Goal: Information Seeking & Learning: Learn about a topic

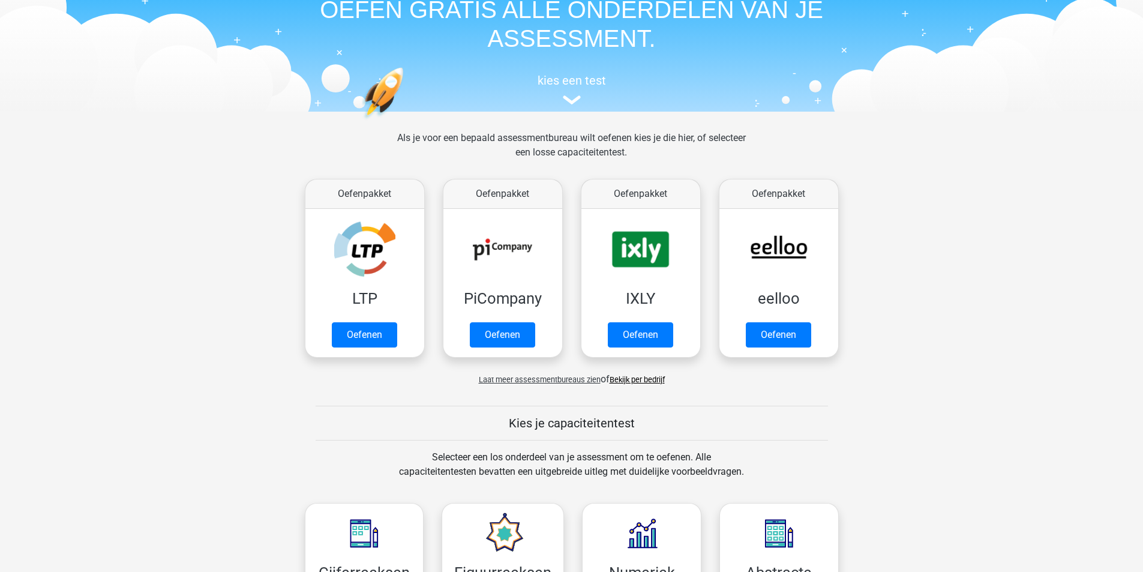
scroll to position [120, 0]
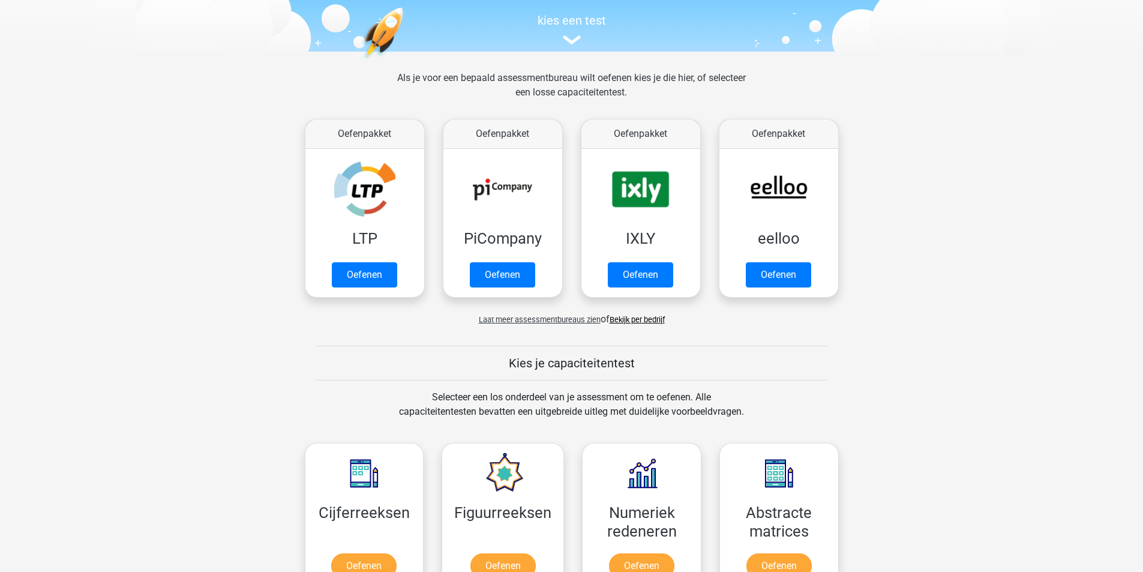
click at [649, 318] on link "Bekijk per bedrijf" at bounding box center [636, 319] width 55 height 9
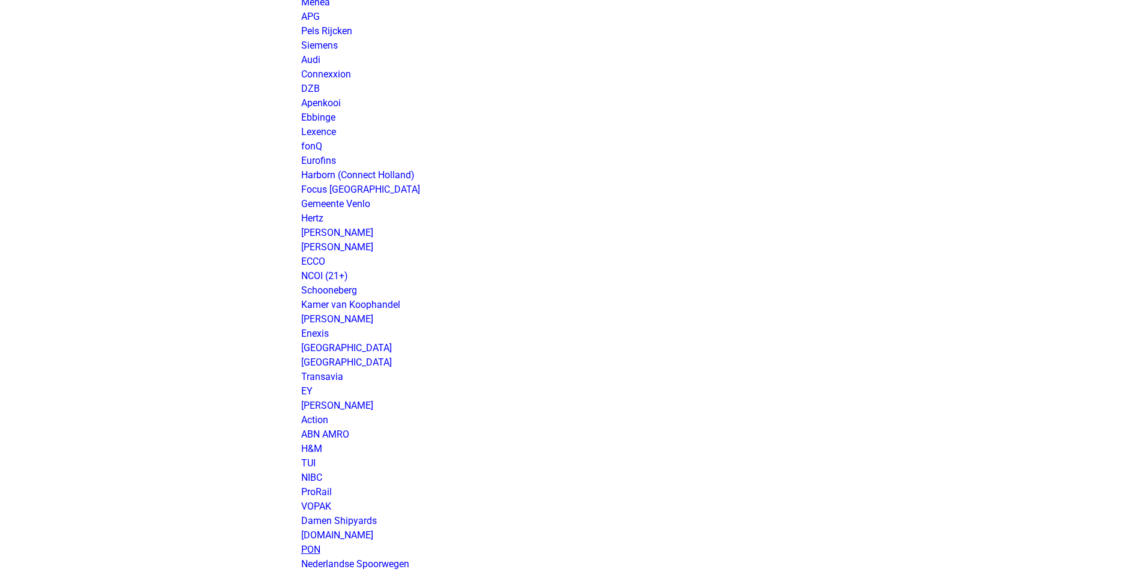
scroll to position [780, 0]
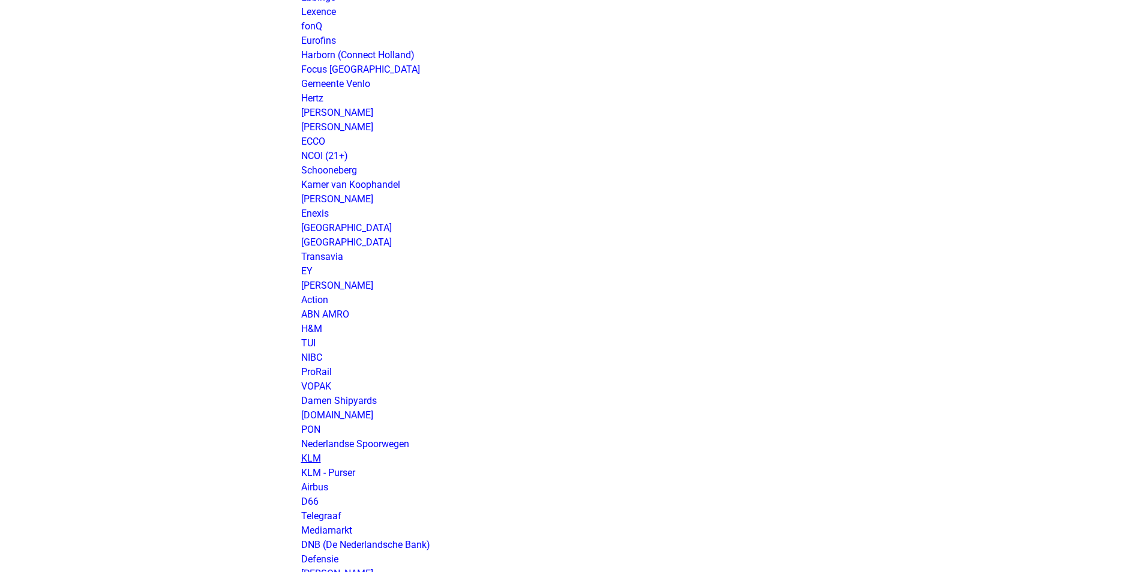
click at [313, 458] on link "KLM" at bounding box center [311, 457] width 20 height 11
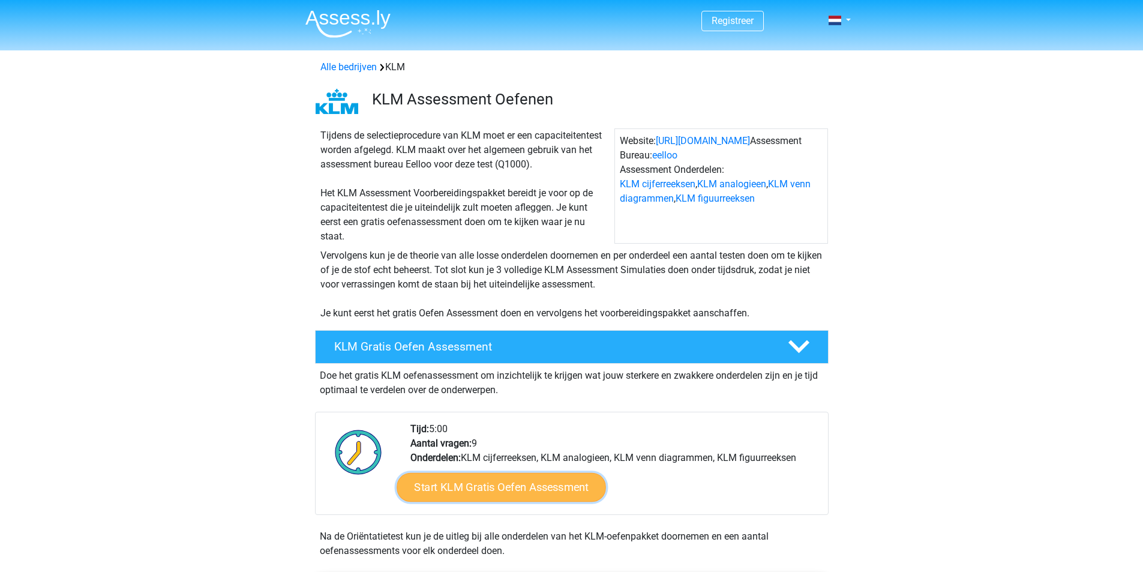
click at [473, 491] on link "Start KLM Gratis Oefen Assessment" at bounding box center [500, 486] width 209 height 29
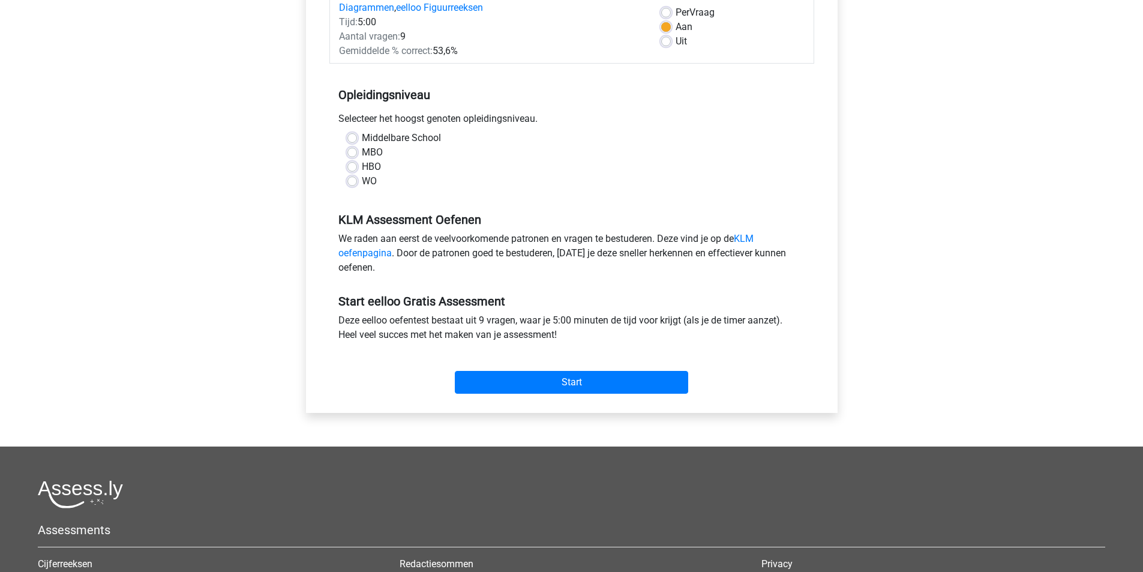
scroll to position [120, 0]
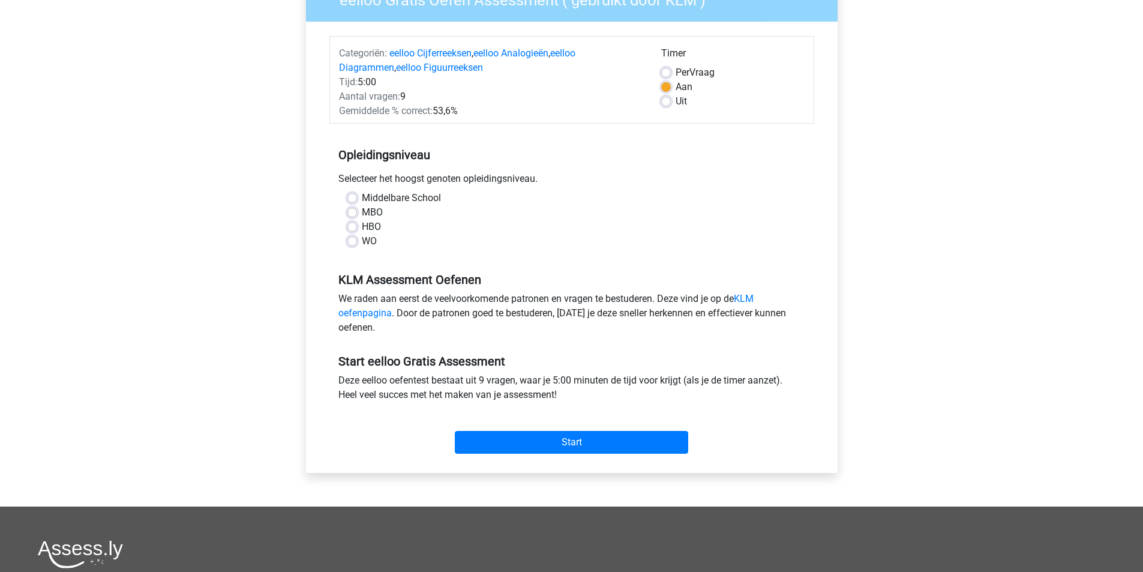
click at [359, 209] on div "MBO" at bounding box center [571, 212] width 449 height 14
click at [362, 227] on label "HBO" at bounding box center [371, 227] width 19 height 14
click at [352, 227] on input "HBO" at bounding box center [352, 226] width 10 height 12
radio input "true"
click at [540, 443] on input "Start" at bounding box center [571, 442] width 233 height 23
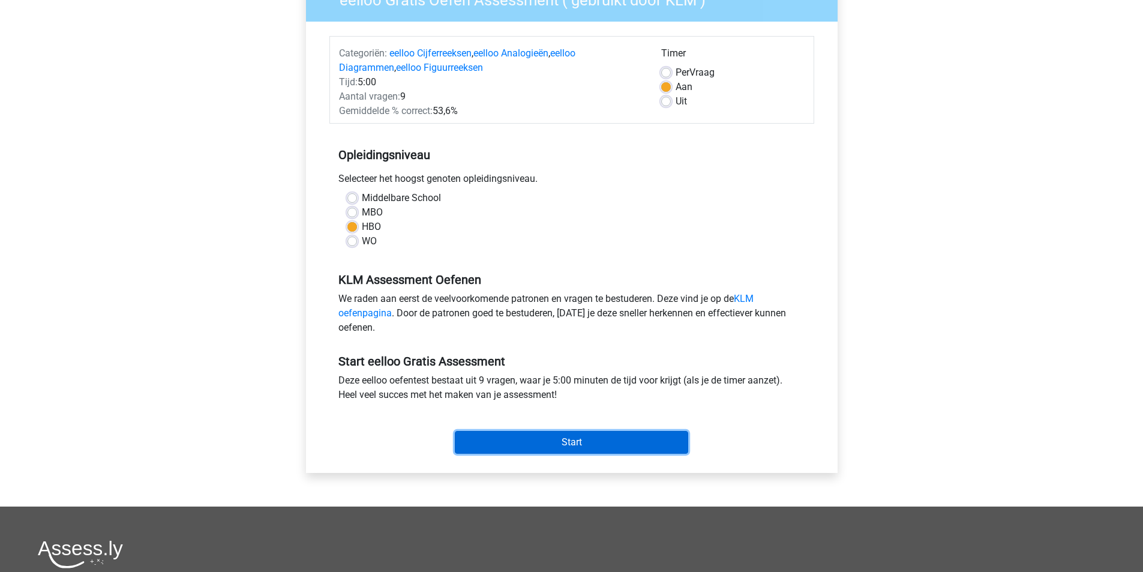
click at [539, 431] on input "Start" at bounding box center [571, 442] width 233 height 23
